Goal: Information Seeking & Learning: Learn about a topic

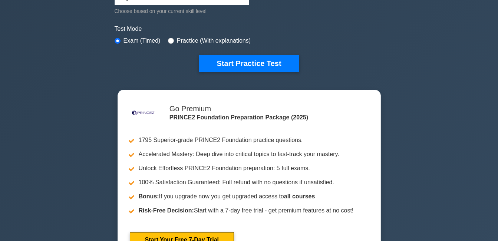
scroll to position [214, 0]
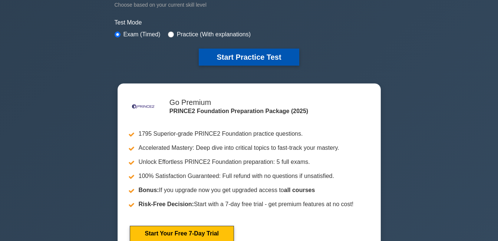
click at [236, 59] on button "Start Practice Test" at bounding box center [249, 57] width 100 height 17
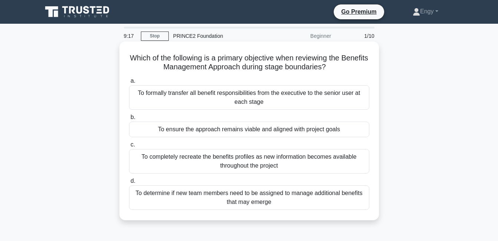
click at [209, 131] on div "To ensure the approach remains viable and aligned with project goals" at bounding box center [249, 130] width 240 height 16
click at [129, 120] on input "b. To ensure the approach remains viable and aligned with project goals" at bounding box center [129, 117] width 0 height 5
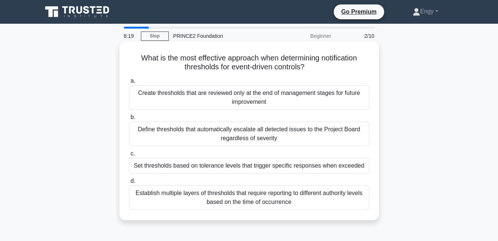
click at [178, 165] on div "Set thresholds based on tolerance levels that trigger specific responses when e…" at bounding box center [249, 166] width 240 height 16
click at [129, 156] on input "c. Set thresholds based on tolerance levels that trigger specific responses whe…" at bounding box center [129, 153] width 0 height 5
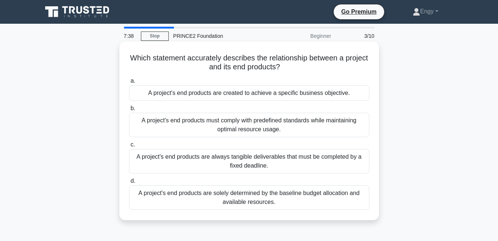
click at [195, 97] on div "A project's end products are created to achieve a specific business objective." at bounding box center [249, 93] width 240 height 16
click at [129, 83] on input "a. A project's end products are created to achieve a specific business objectiv…" at bounding box center [129, 81] width 0 height 5
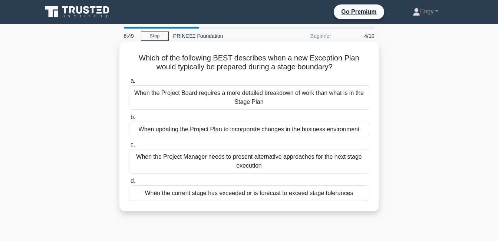
click at [202, 192] on div "When the current stage has exceeded or is forecast to exceed stage tolerances" at bounding box center [249, 194] width 240 height 16
click at [129, 184] on input "d. When the current stage has exceeded or is forecast to exceed stage tolerances" at bounding box center [129, 181] width 0 height 5
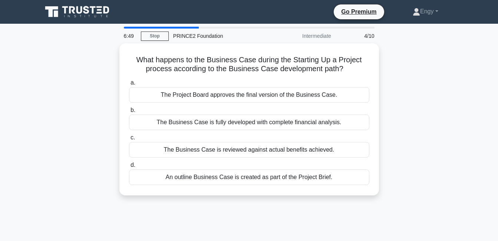
click at [202, 192] on div "What happens to the Business Case during the Starting Up a Project process acco…" at bounding box center [249, 119] width 260 height 152
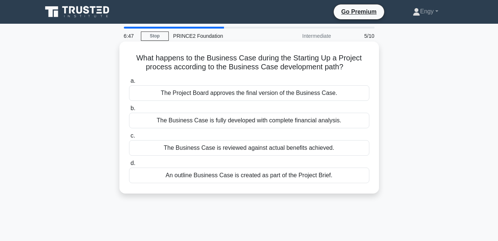
click at [202, 192] on div "What happens to the Business Case during the Starting Up a Project process acco…" at bounding box center [249, 118] width 260 height 152
click at [217, 175] on div "An outline Business Case is created as part of the Project Brief." at bounding box center [249, 176] width 240 height 16
click at [129, 166] on input "d. An outline Business Case is created as part of the Project Brief." at bounding box center [129, 163] width 0 height 5
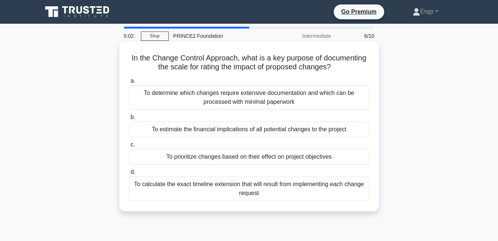
click at [226, 132] on div "To estimate the financial implications of all potential changes to the project" at bounding box center [249, 130] width 240 height 16
click at [129, 120] on input "b. To estimate the financial implications of all potential changes to the proje…" at bounding box center [129, 117] width 0 height 5
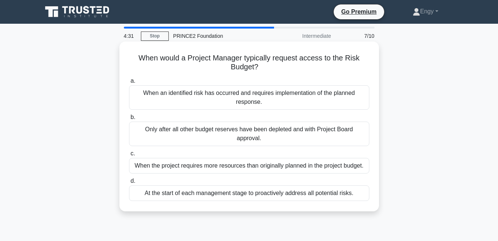
click at [228, 106] on div "When an identified risk has occurred and requires implementation of the planned…" at bounding box center [249, 97] width 240 height 24
click at [129, 83] on input "a. When an identified risk has occurred and requires implementation of the plan…" at bounding box center [129, 81] width 0 height 5
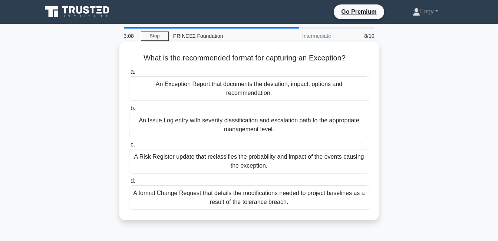
click at [223, 87] on div "An Exception Report that documents the deviation, impact, options and recommend…" at bounding box center [249, 88] width 240 height 24
click at [129, 75] on input "a. An Exception Report that documents the deviation, impact, options and recomm…" at bounding box center [129, 72] width 0 height 5
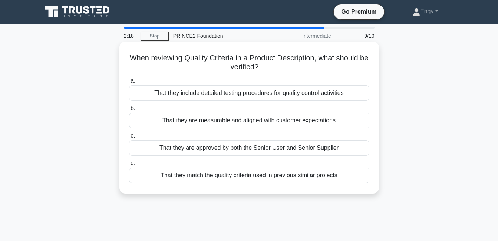
click at [229, 123] on div "That they are measurable and aligned with customer expectations" at bounding box center [249, 121] width 240 height 16
click at [129, 111] on input "b. That they are measurable and aligned with customer expectations" at bounding box center [129, 108] width 0 height 5
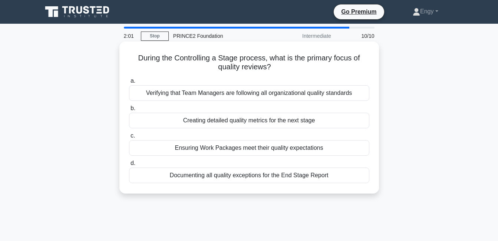
click at [232, 149] on div "Ensuring Work Packages meet their quality expectations" at bounding box center [249, 148] width 240 height 16
click at [129, 138] on input "c. Ensuring Work Packages meet their quality expectations" at bounding box center [129, 136] width 0 height 5
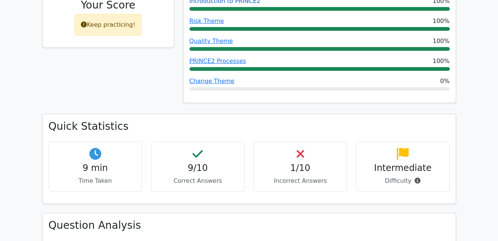
scroll to position [381, 0]
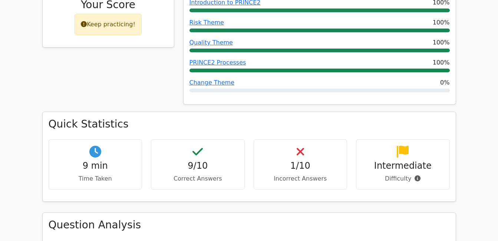
click at [282, 161] on h4 "1/10" at bounding box center [300, 166] width 81 height 11
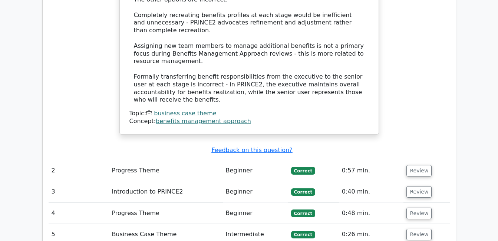
scroll to position [974, 0]
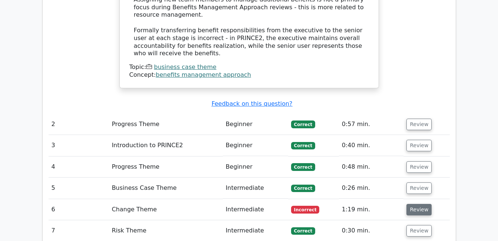
click at [423, 204] on button "Review" at bounding box center [419, 210] width 25 height 12
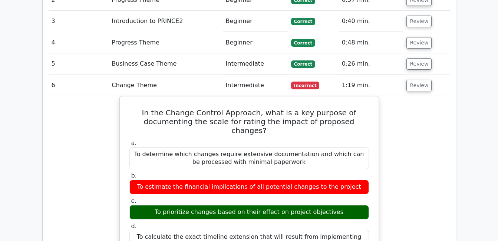
scroll to position [1098, 0]
